Goal: Information Seeking & Learning: Learn about a topic

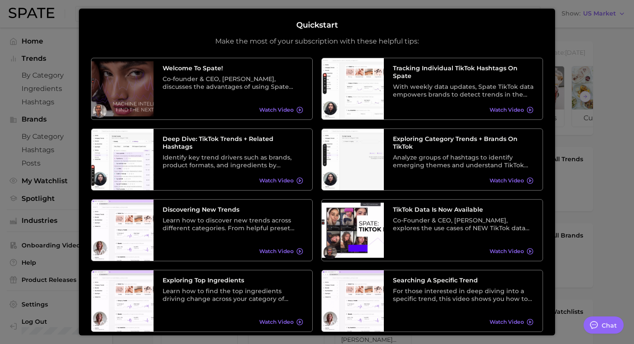
click at [574, 275] on div at bounding box center [317, 330] width 634 height 660
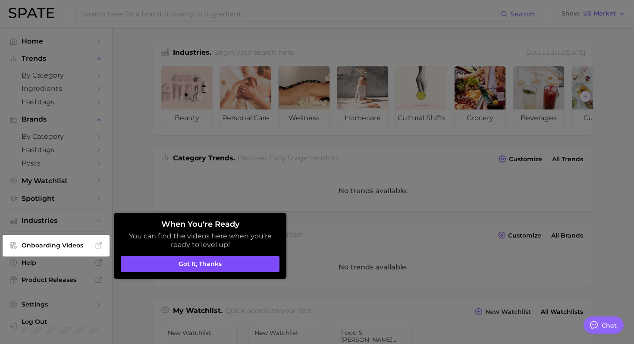
click at [246, 265] on button "Got it, thanks" at bounding box center [200, 264] width 159 height 16
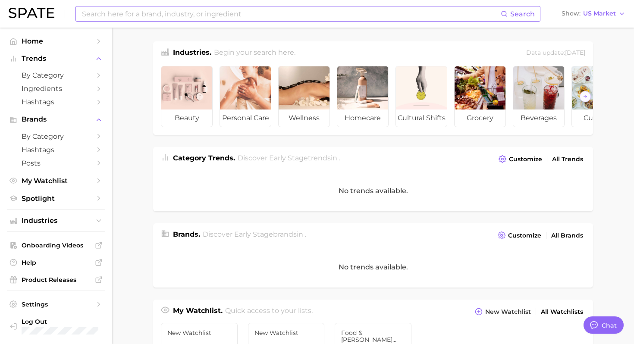
click at [113, 7] on input at bounding box center [291, 13] width 420 height 15
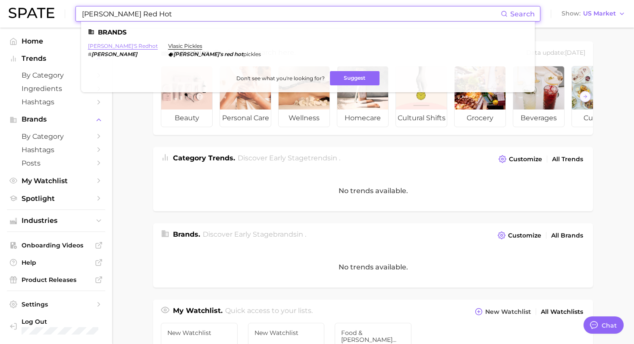
type input "[PERSON_NAME] Red Hot"
click at [110, 47] on link "[PERSON_NAME]'s redhot" at bounding box center [123, 46] width 70 height 6
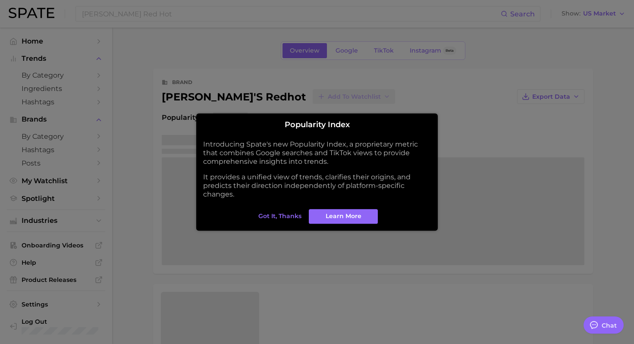
type textarea "x"
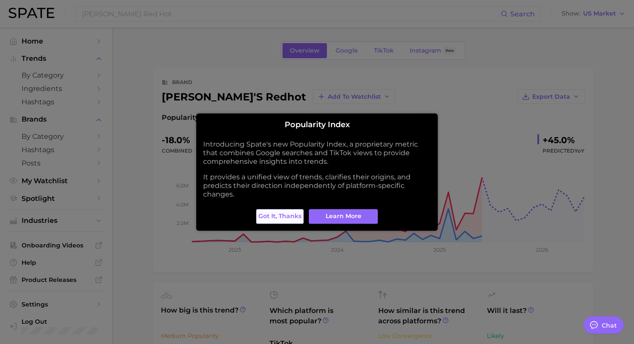
click at [272, 213] on span "Got it, thanks" at bounding box center [280, 216] width 43 height 7
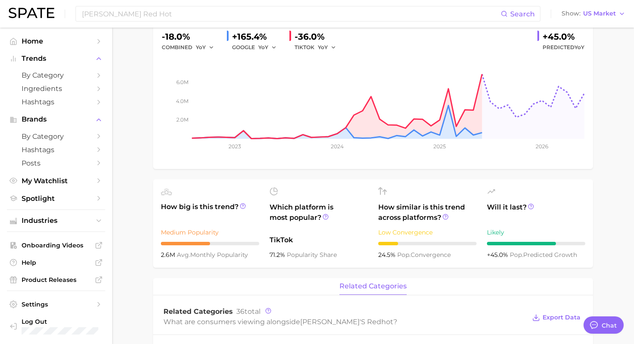
scroll to position [120, 0]
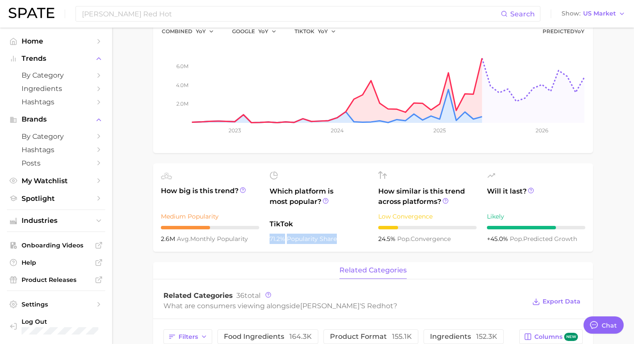
drag, startPoint x: 270, startPoint y: 240, endPoint x: 340, endPoint y: 240, distance: 69.5
click at [340, 240] on div "71.2% popularity share" at bounding box center [319, 239] width 98 height 10
copy div "71.2% popularity share"
click at [303, 188] on span "Which platform is most popular?" at bounding box center [319, 200] width 98 height 28
click at [325, 202] on icon at bounding box center [326, 201] width 6 height 6
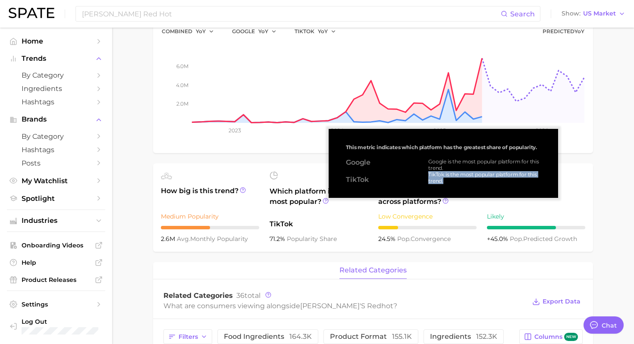
drag, startPoint x: 427, startPoint y: 174, endPoint x: 449, endPoint y: 179, distance: 22.2
click at [449, 179] on div "Google is the most popular platform for this trend. TikTok is the most popular …" at bounding box center [482, 171] width 120 height 26
copy div "TikTok is the most popular platform for this trend."
click at [345, 148] on div "This metric indicates which platform has the greatest share of popularity. Goog…" at bounding box center [444, 163] width 216 height 55
click at [353, 148] on span "This metric indicates which platform has the greatest share of popularity." at bounding box center [441, 147] width 191 height 6
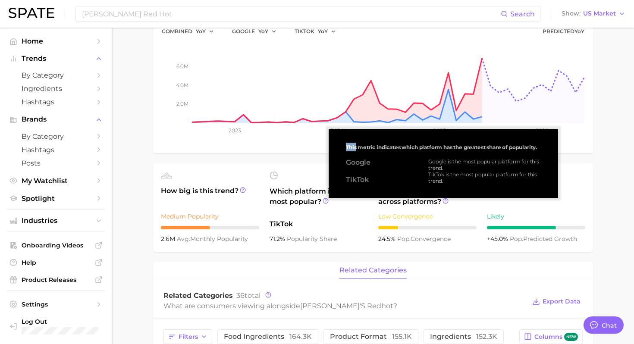
click at [353, 148] on span "This metric indicates which platform has the greatest share of popularity." at bounding box center [441, 147] width 191 height 6
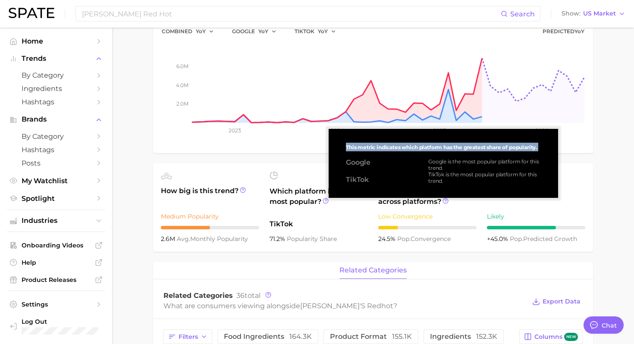
click at [353, 148] on span "This metric indicates which platform has the greatest share of popularity." at bounding box center [441, 147] width 191 height 6
copy span "This metric indicates which platform has the greatest share of popularity."
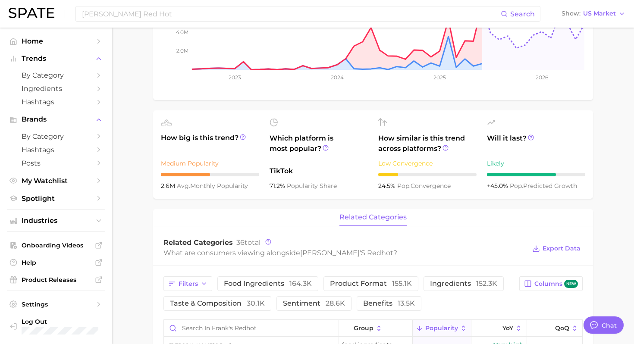
scroll to position [0, 0]
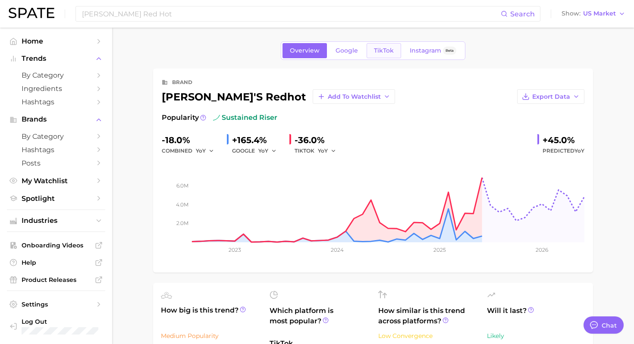
click at [384, 54] on span "TikTok" at bounding box center [384, 50] width 20 height 7
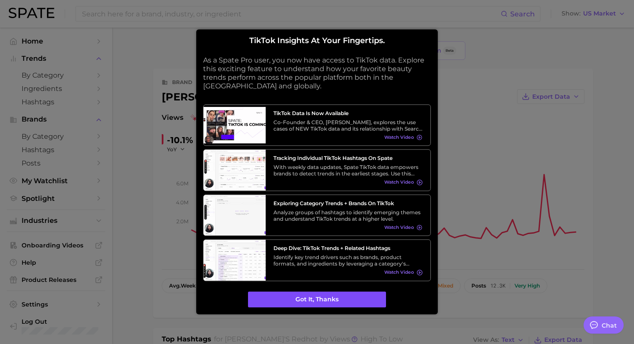
click at [307, 298] on button "Got it, thanks" at bounding box center [317, 300] width 138 height 16
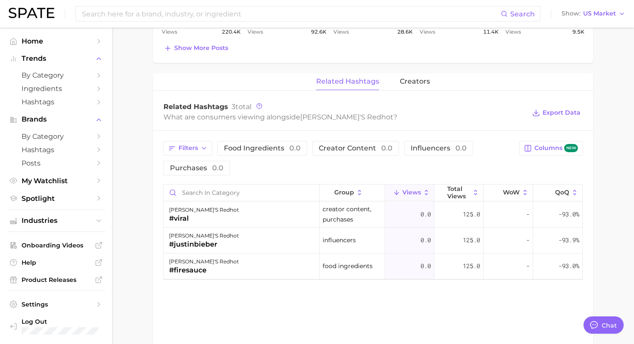
scroll to position [567, 0]
click at [192, 243] on div "#justinbieber" at bounding box center [204, 244] width 70 height 10
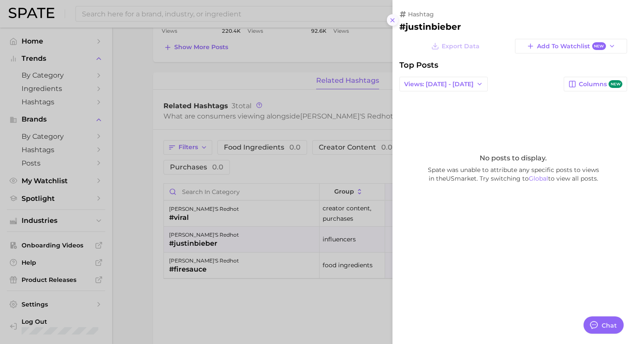
click at [392, 19] on icon at bounding box center [392, 20] width 7 height 7
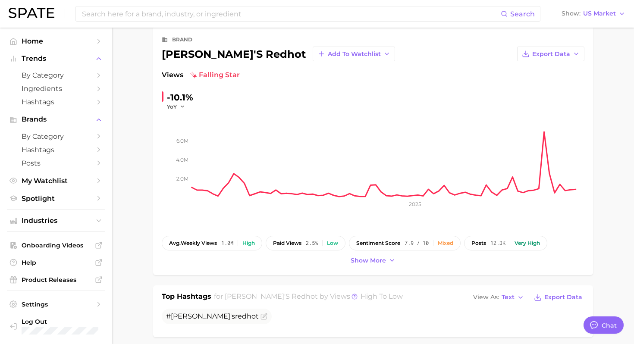
scroll to position [0, 0]
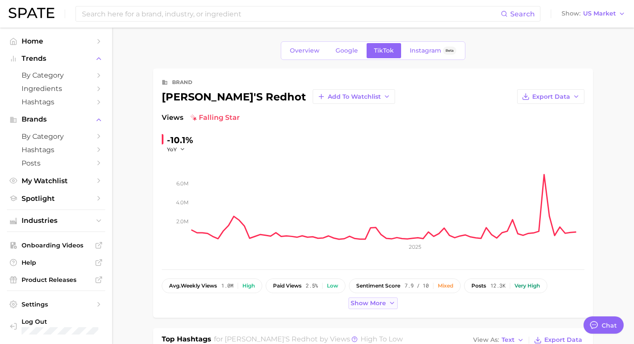
click at [366, 307] on span "Show more" at bounding box center [368, 303] width 35 height 7
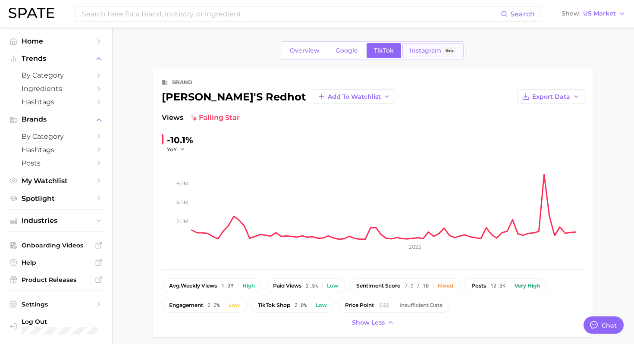
click at [427, 49] on span "Instagram" at bounding box center [426, 50] width 32 height 7
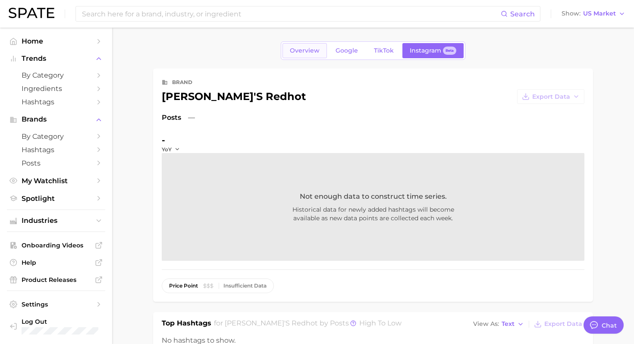
click at [306, 51] on span "Overview" at bounding box center [305, 50] width 30 height 7
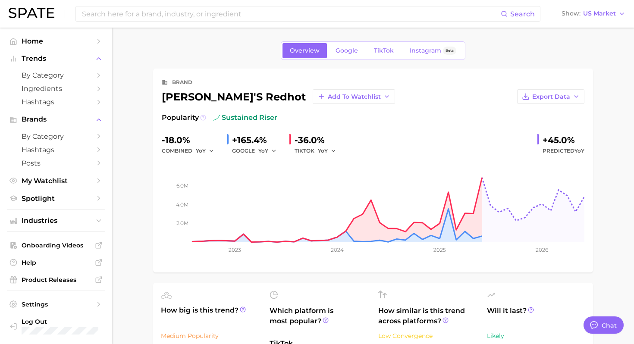
click at [202, 118] on icon at bounding box center [203, 118] width 6 height 6
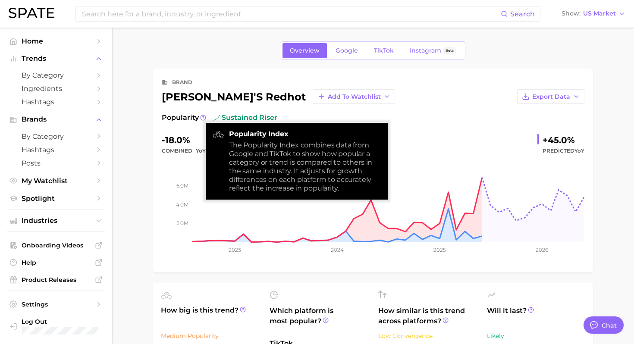
click at [417, 131] on div "Popularity sustained riser -18.0% combined YoY +165.4% GOOGLE YoY -36.0% TIKTOK…" at bounding box center [373, 188] width 423 height 151
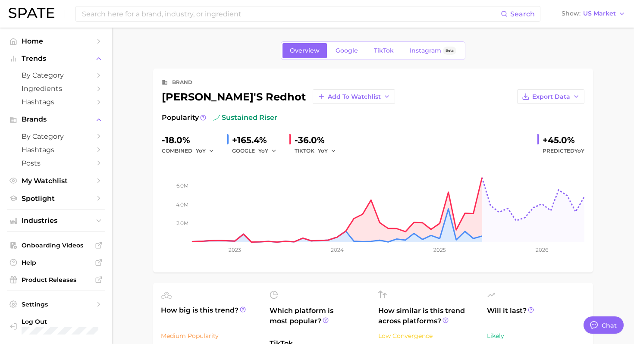
click at [423, 108] on div "brand frank's redhot Add to Watchlist Export Data Popularity sustained riser -1…" at bounding box center [373, 170] width 423 height 187
click at [214, 16] on input at bounding box center [291, 13] width 420 height 15
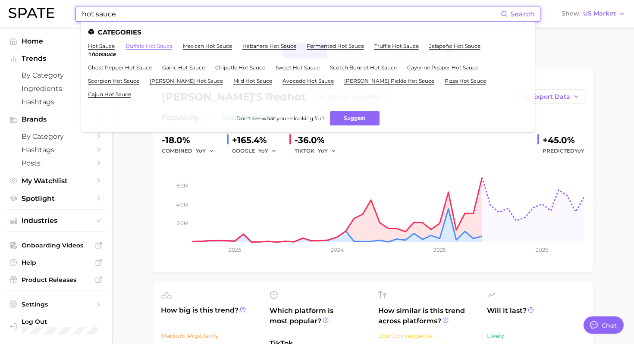
type input "hot sauce"
click at [142, 47] on link "buffalo hot sauce" at bounding box center [149, 46] width 47 height 6
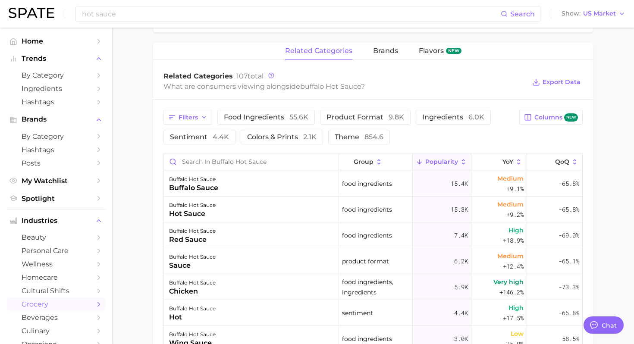
scroll to position [412, 0]
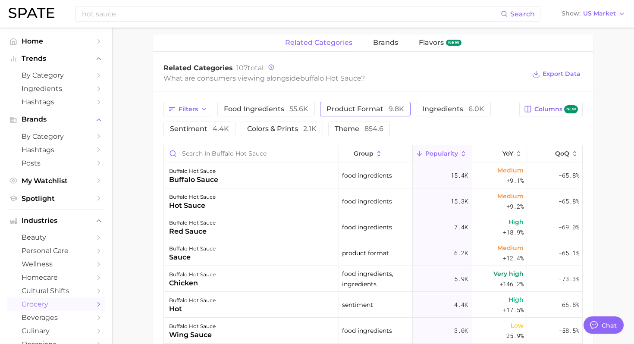
click at [368, 112] on span "product format 9.8k" at bounding box center [366, 109] width 78 height 7
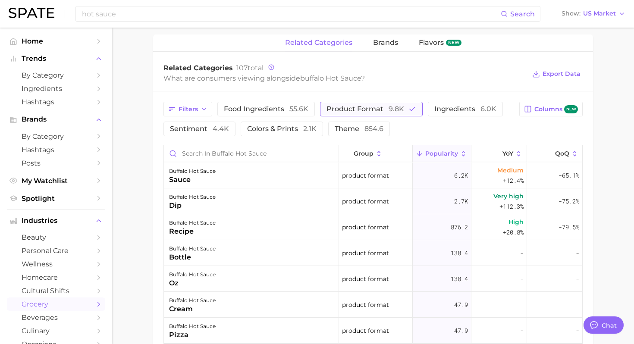
click at [368, 112] on span "product format 9.8k" at bounding box center [366, 109] width 78 height 7
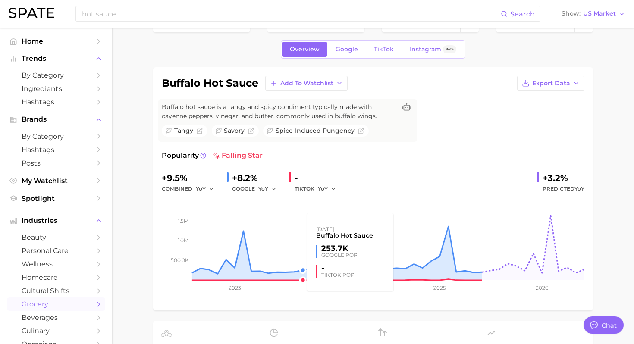
scroll to position [0, 0]
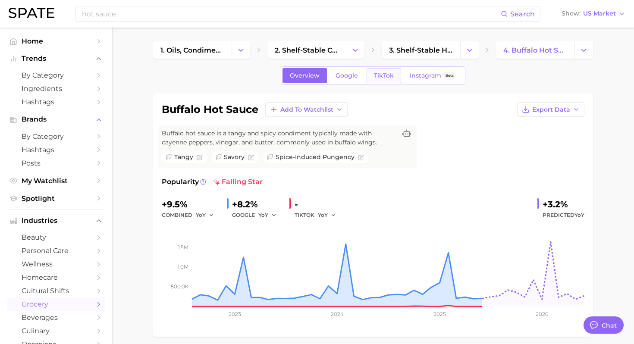
click at [386, 78] on span "TikTok" at bounding box center [384, 75] width 20 height 7
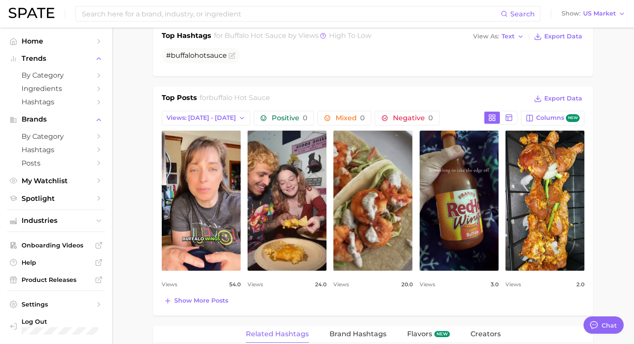
scroll to position [390, 0]
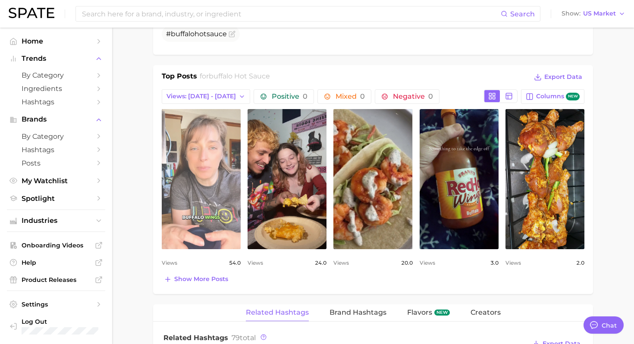
click at [202, 211] on link "view post on TikTok" at bounding box center [201, 179] width 79 height 140
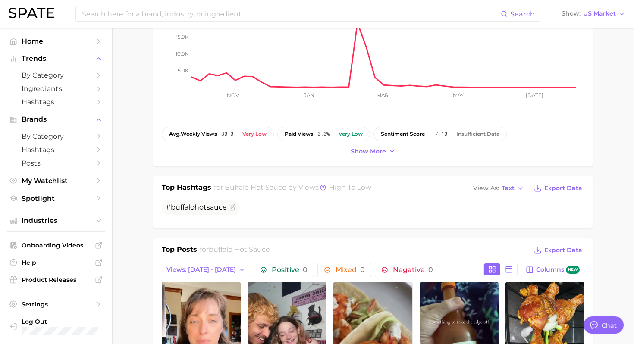
scroll to position [0, 0]
